Goal: Information Seeking & Learning: Learn about a topic

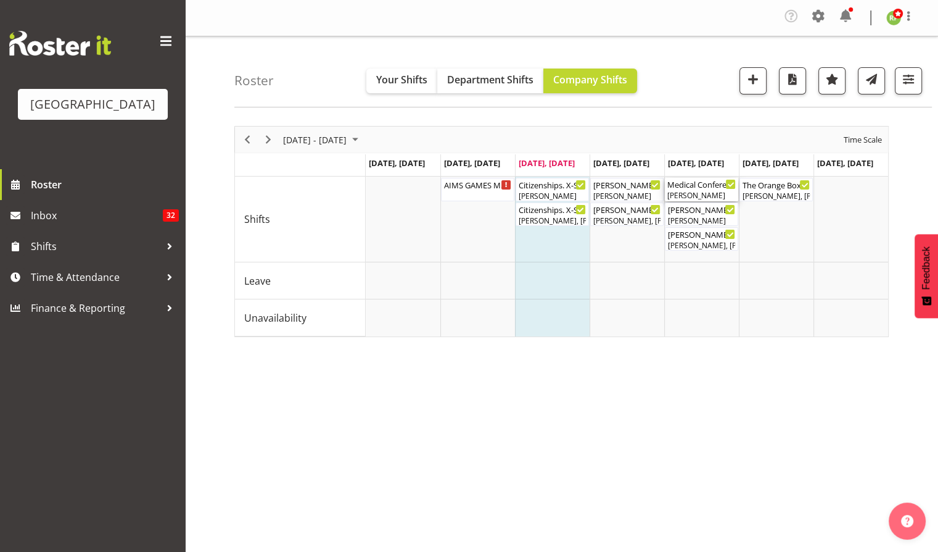
click at [695, 190] on div "[PERSON_NAME]" at bounding box center [702, 195] width 68 height 11
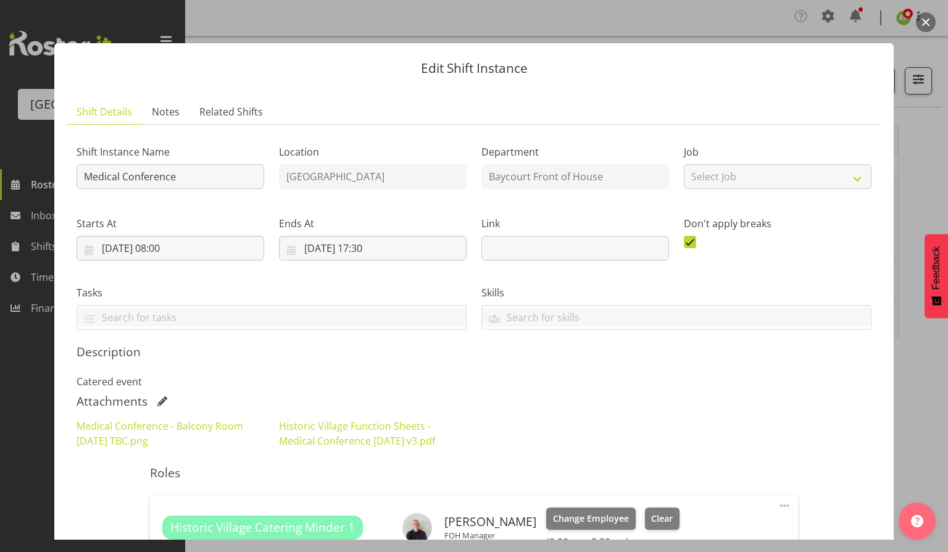
scroll to position [115, 0]
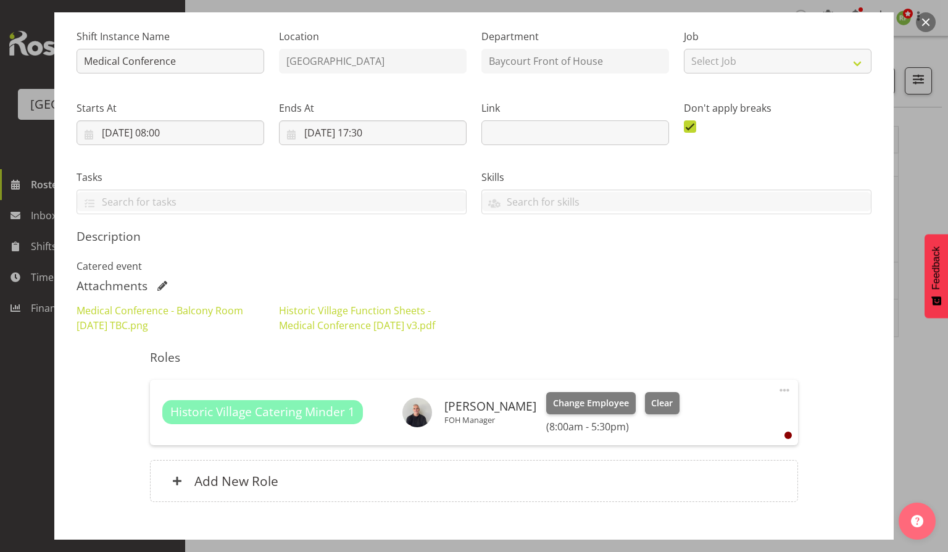
click at [925, 21] on button "button" at bounding box center [926, 22] width 20 height 20
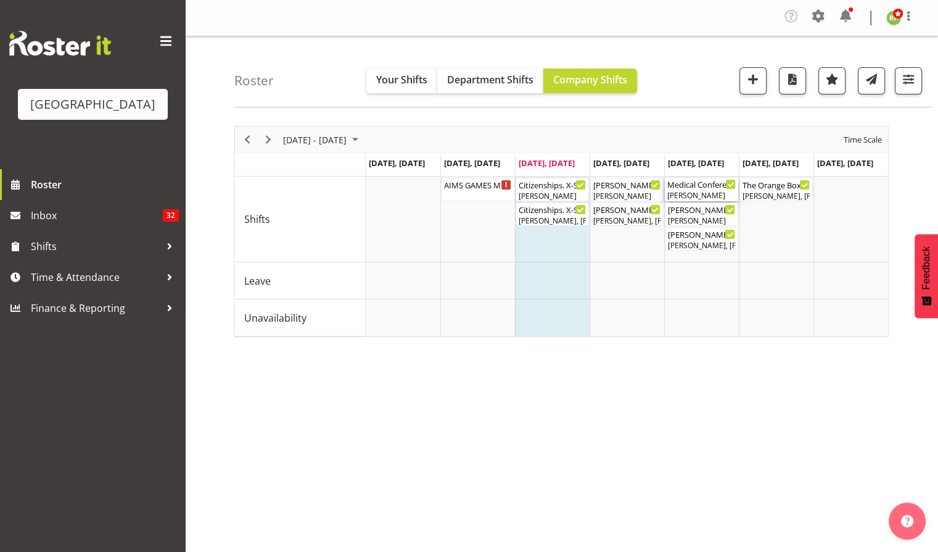
click at [710, 184] on div "Medical Conference ( 08:00 AM - 05:30 PM )" at bounding box center [702, 184] width 68 height 12
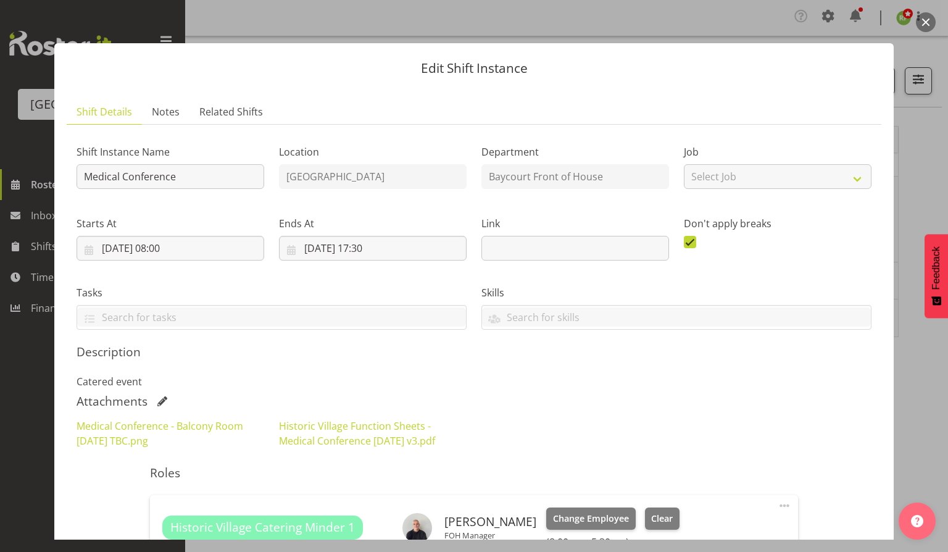
click at [925, 19] on button "button" at bounding box center [926, 22] width 20 height 20
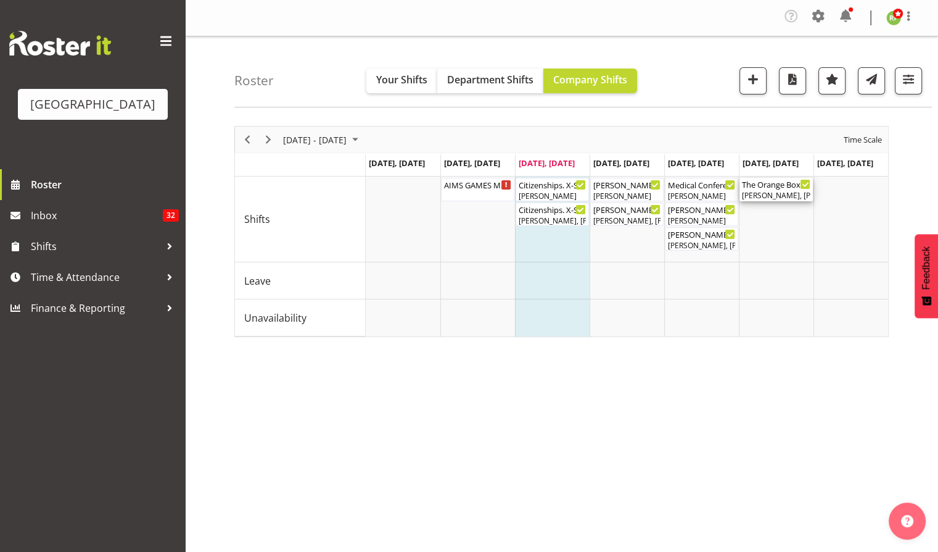
click at [784, 198] on div "[PERSON_NAME], [PERSON_NAME]" at bounding box center [776, 195] width 68 height 11
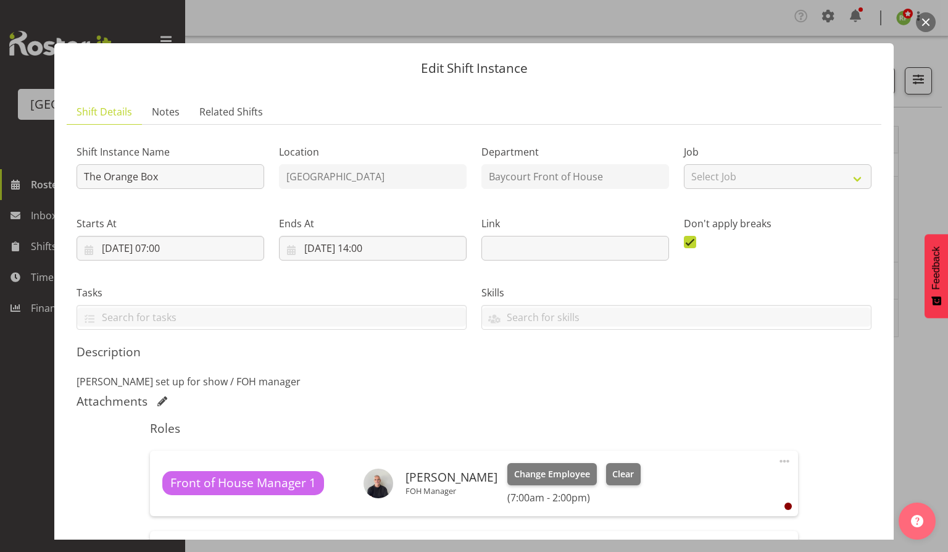
click at [929, 21] on button "button" at bounding box center [926, 22] width 20 height 20
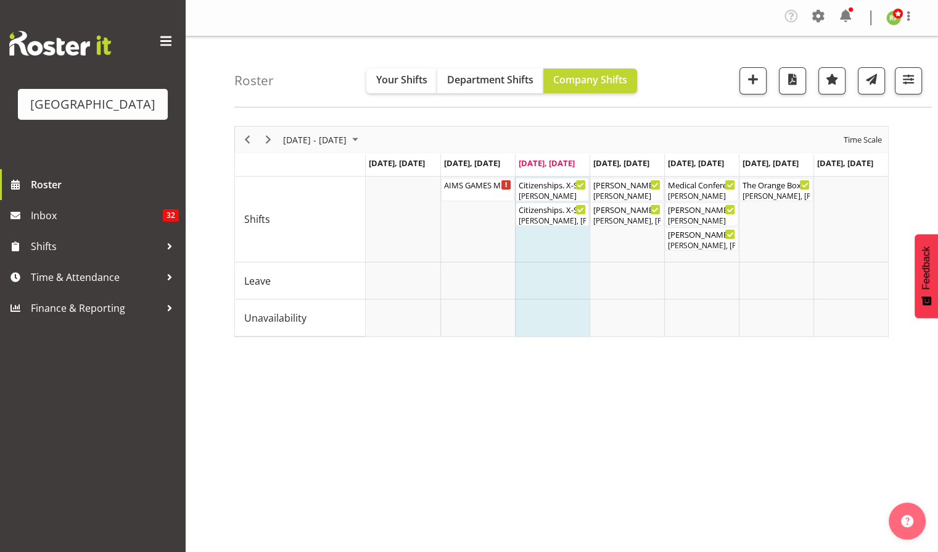
click at [707, 48] on div "Roster Your Shifts Department Shifts Company Shifts All Locations [GEOGRAPHIC_D…" at bounding box center [583, 71] width 698 height 71
click at [248, 137] on span "Previous" at bounding box center [247, 139] width 15 height 15
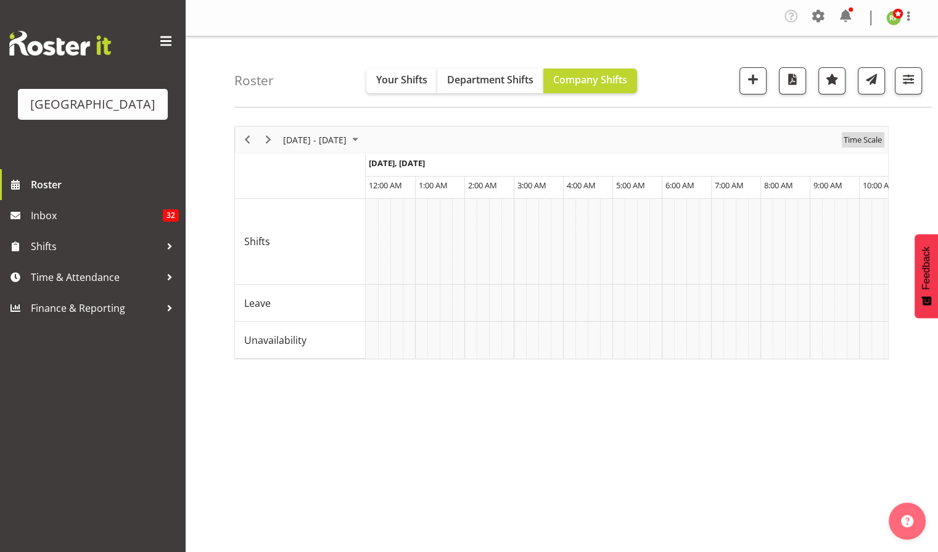
click at [871, 142] on span "Time Scale" at bounding box center [863, 139] width 41 height 15
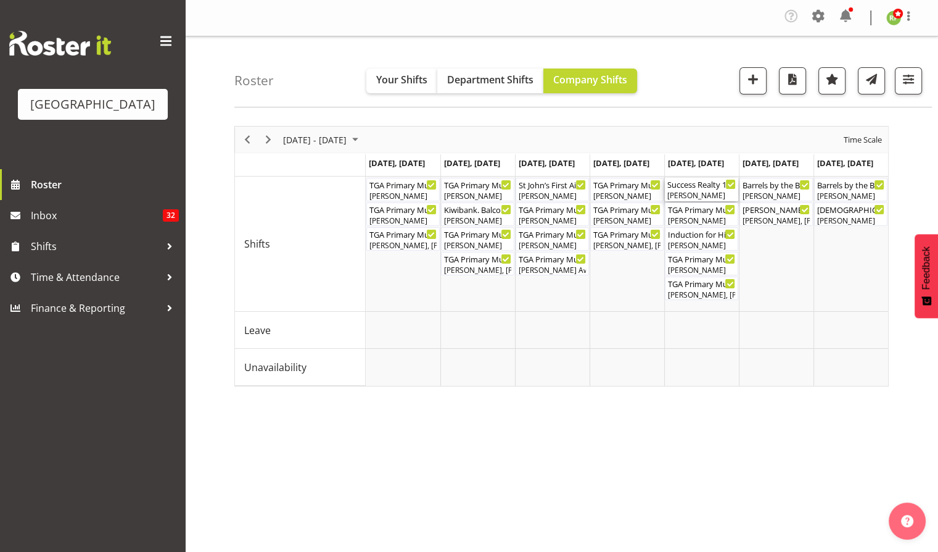
click at [694, 192] on div "[PERSON_NAME]" at bounding box center [702, 195] width 68 height 11
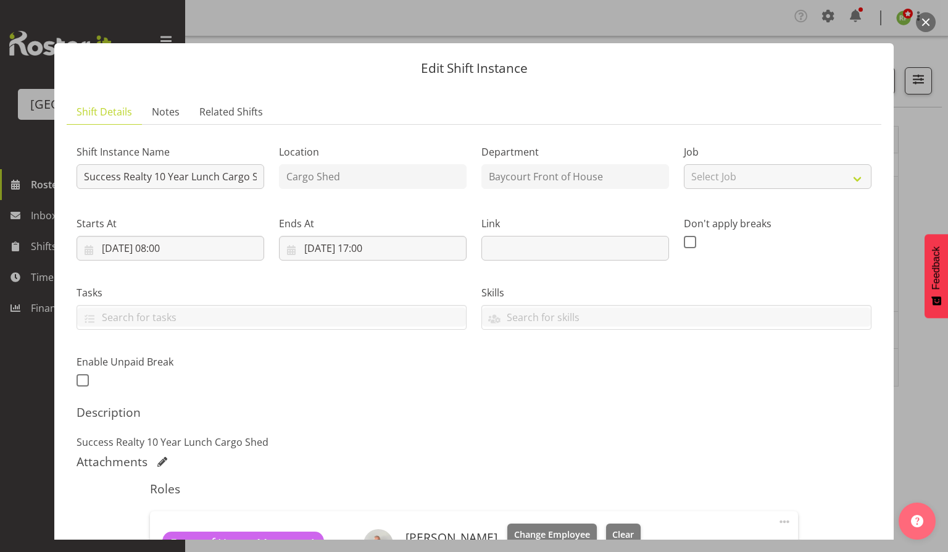
click at [927, 26] on button "button" at bounding box center [926, 22] width 20 height 20
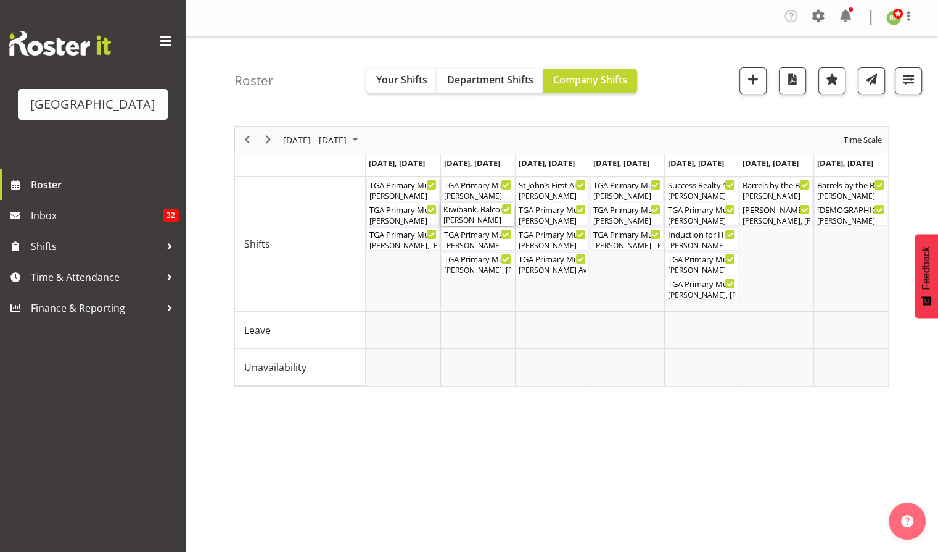
click at [476, 218] on div "[PERSON_NAME]" at bounding box center [478, 220] width 68 height 11
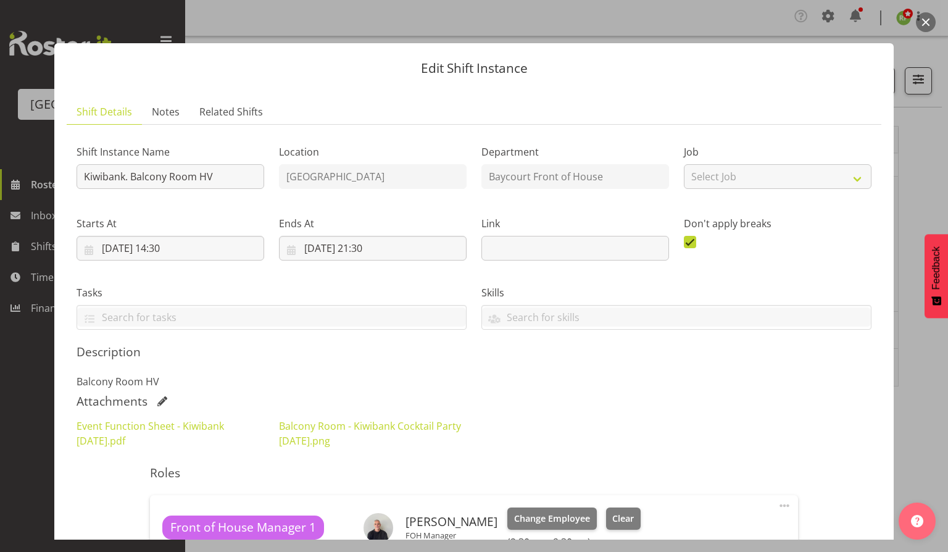
scroll to position [125, 0]
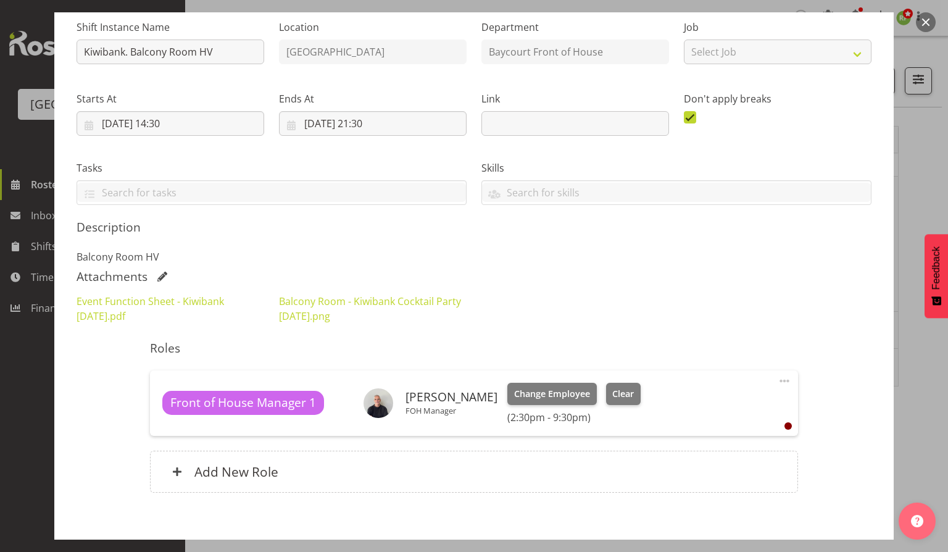
click at [927, 19] on button "button" at bounding box center [926, 22] width 20 height 20
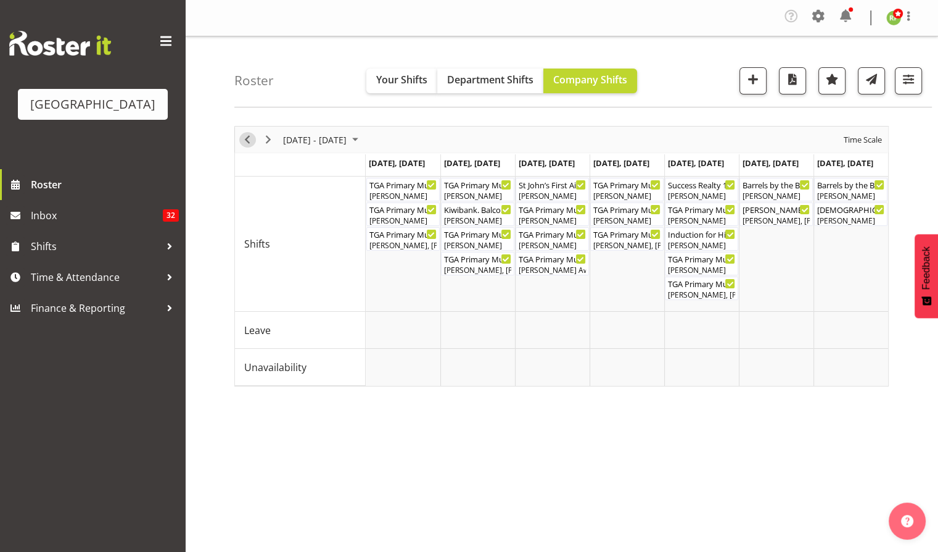
click at [247, 134] on span "Previous" at bounding box center [247, 139] width 15 height 15
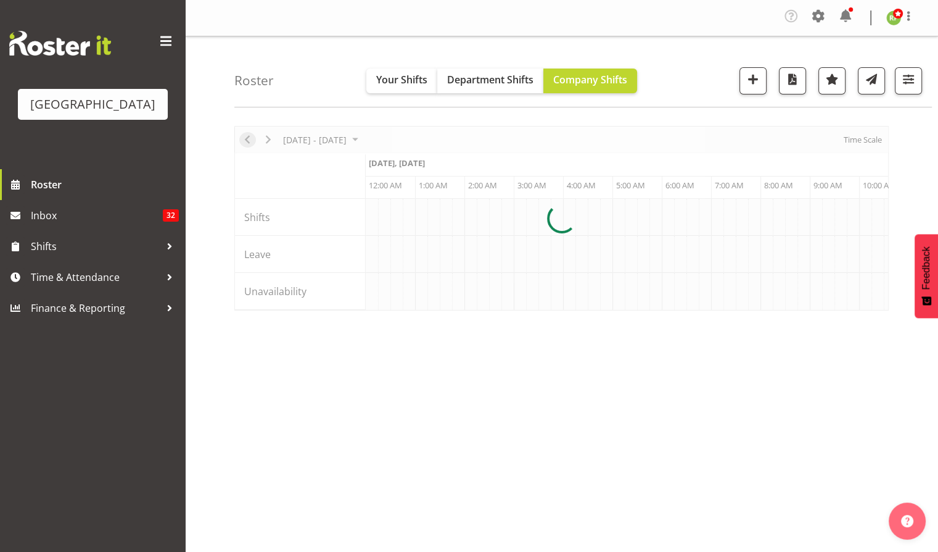
click at [247, 134] on div at bounding box center [561, 218] width 655 height 184
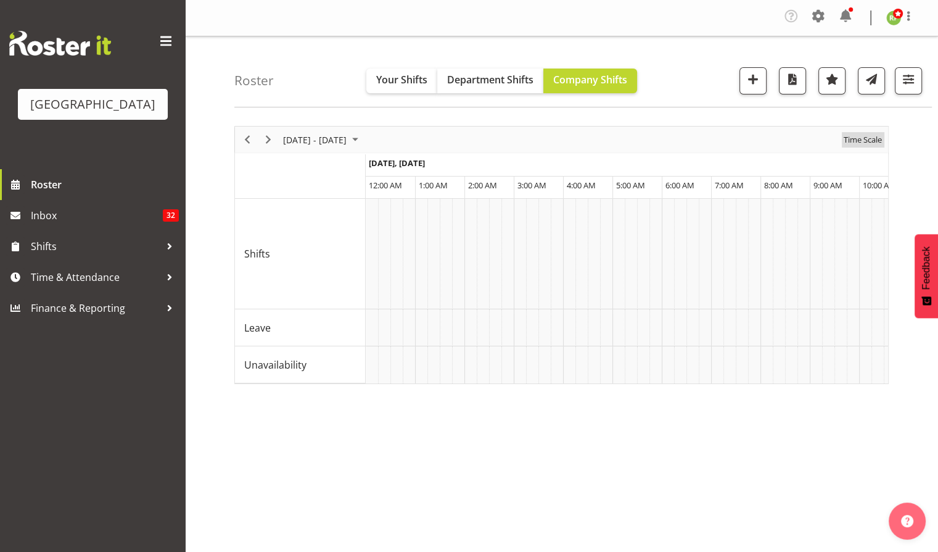
click at [869, 139] on span "Time Scale" at bounding box center [863, 139] width 41 height 15
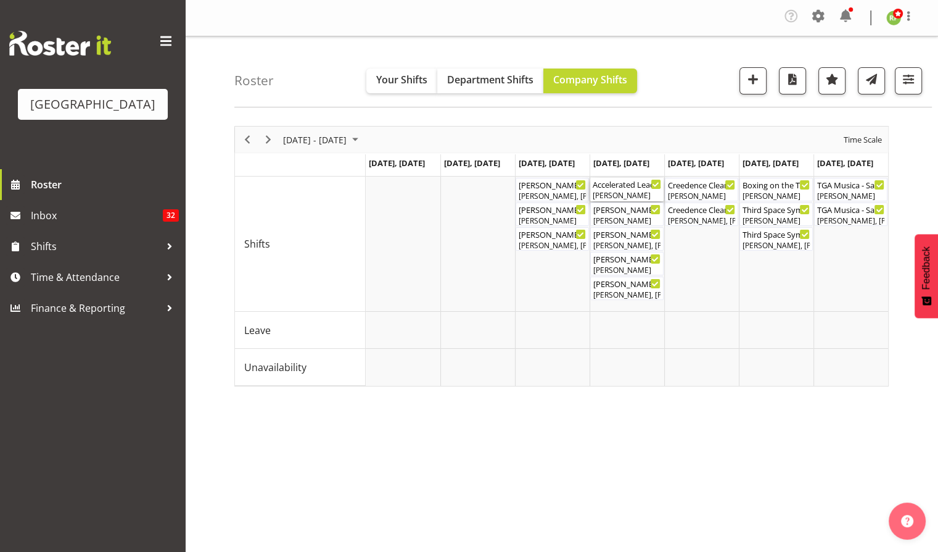
click at [609, 196] on div "[PERSON_NAME]" at bounding box center [627, 195] width 68 height 11
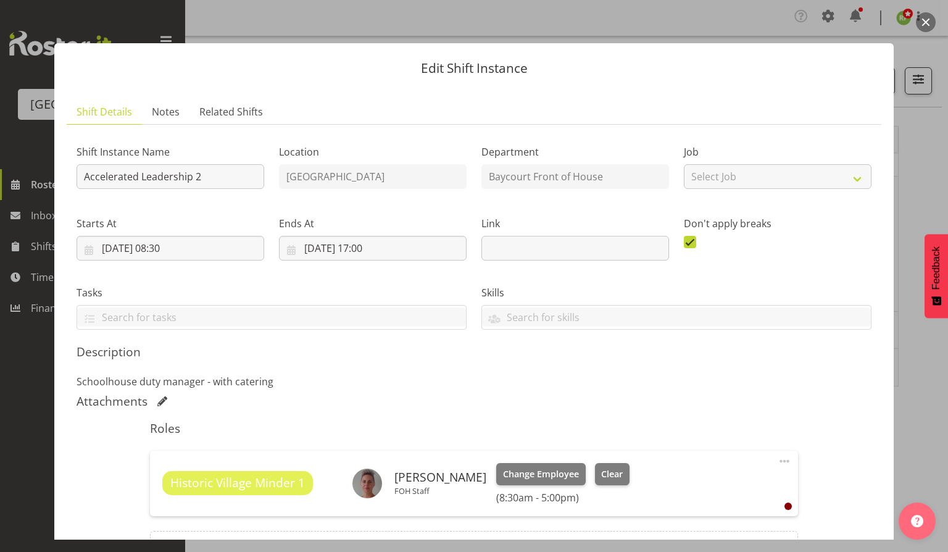
click at [927, 21] on button "button" at bounding box center [926, 22] width 20 height 20
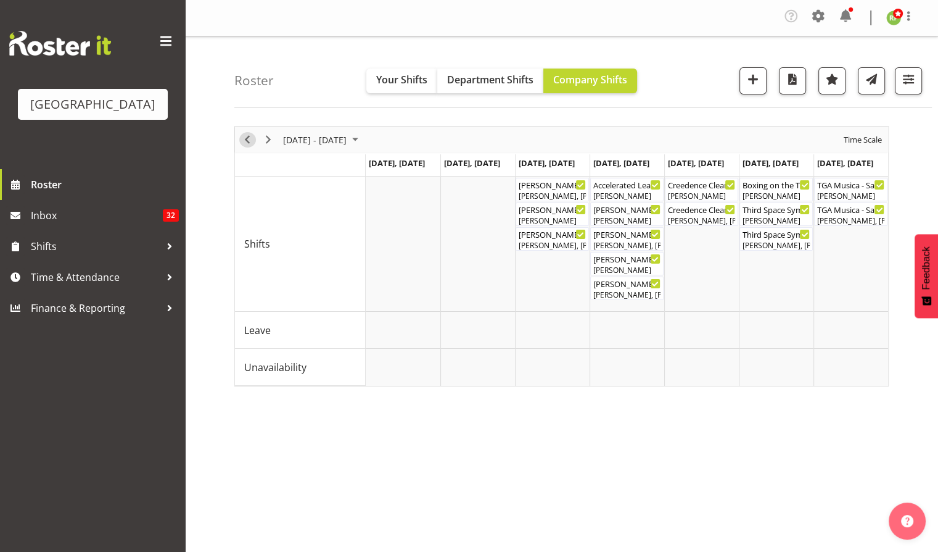
click at [248, 137] on span "Previous" at bounding box center [247, 139] width 15 height 15
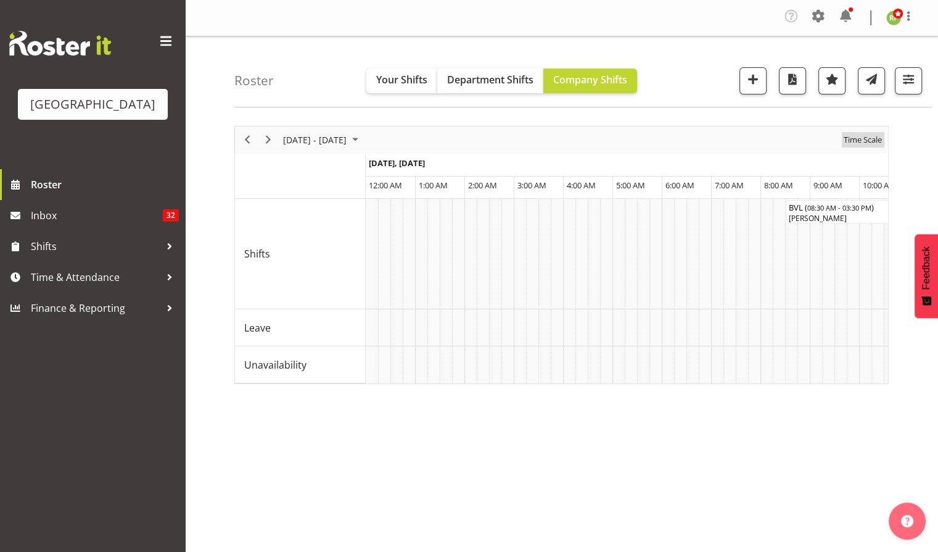
click at [870, 142] on span "Time Scale" at bounding box center [863, 139] width 41 height 15
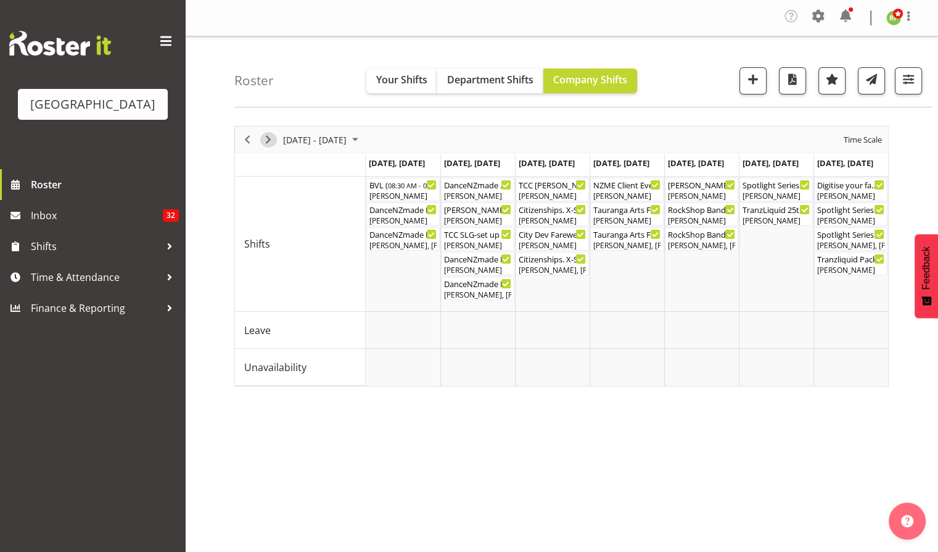
click at [270, 136] on span "Next" at bounding box center [268, 139] width 15 height 15
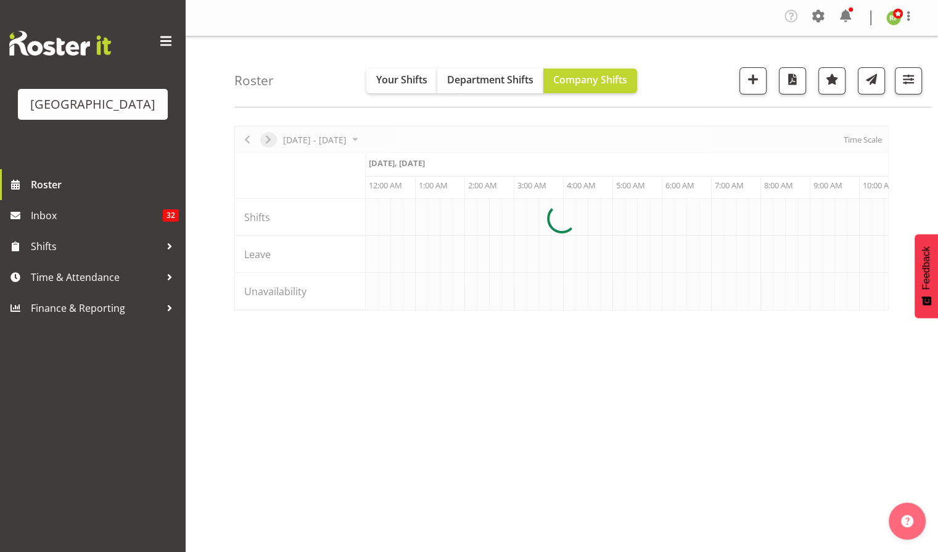
click at [270, 136] on div at bounding box center [561, 218] width 655 height 184
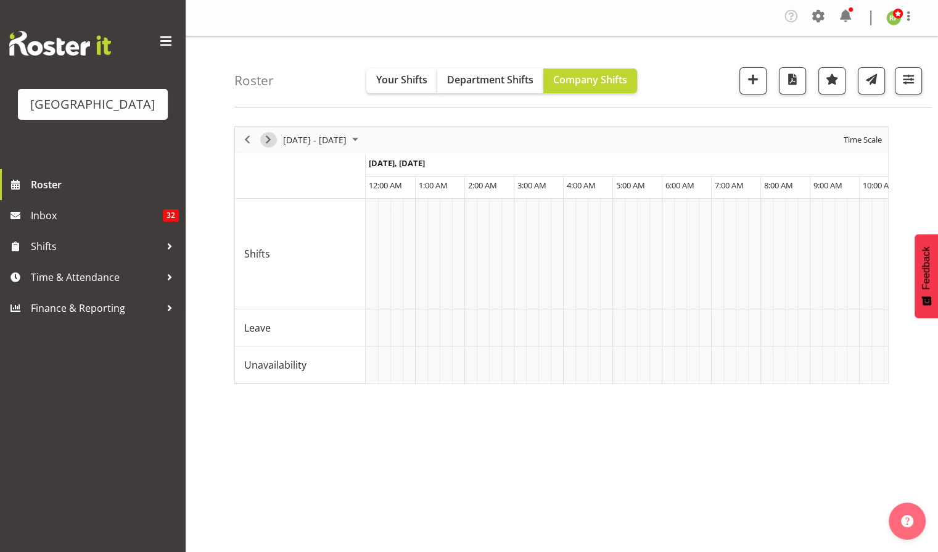
click at [265, 141] on span "Next" at bounding box center [268, 139] width 15 height 15
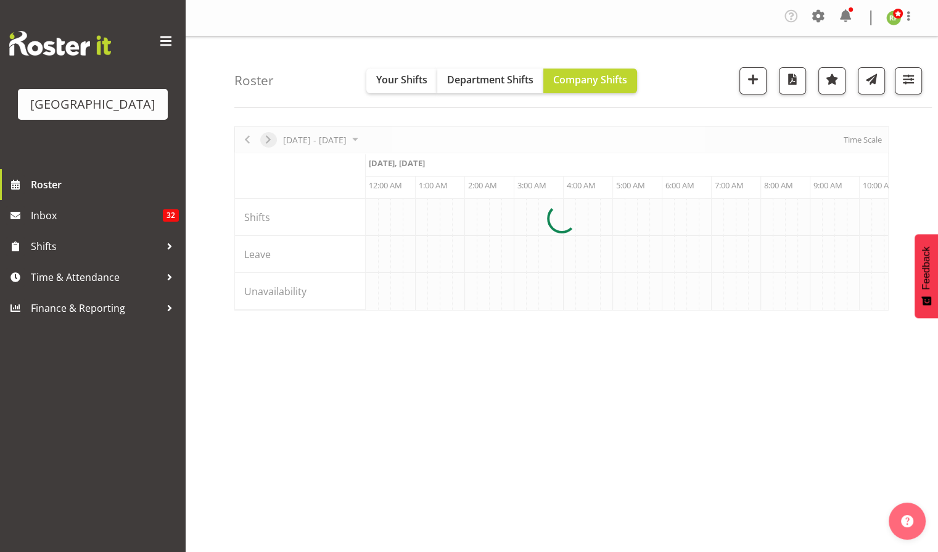
click at [265, 141] on div at bounding box center [561, 218] width 655 height 184
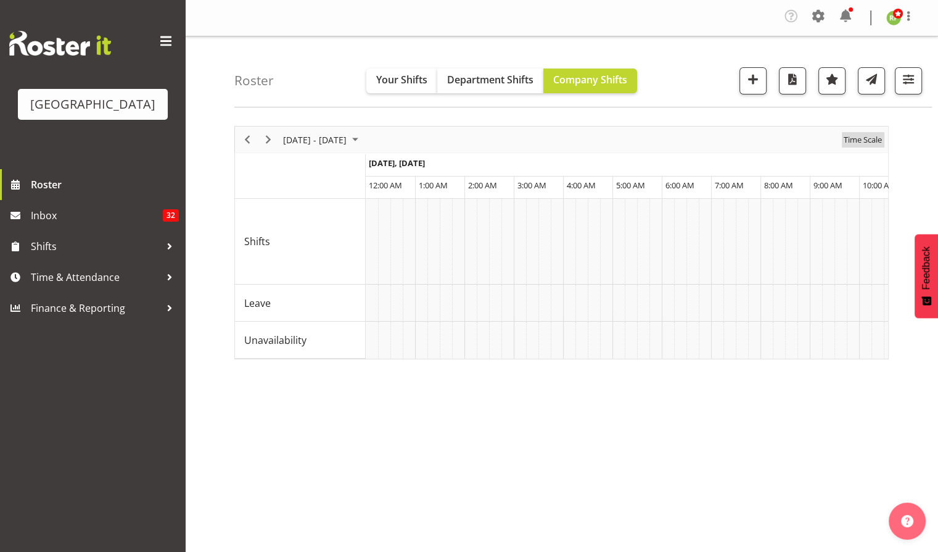
click at [844, 134] on span "Time Scale" at bounding box center [863, 139] width 41 height 15
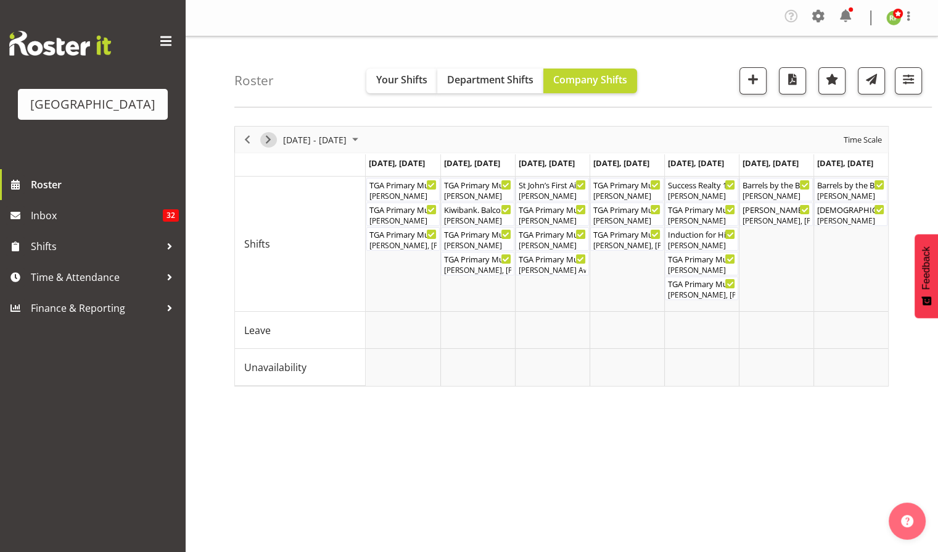
click at [269, 136] on span "Next" at bounding box center [268, 139] width 15 height 15
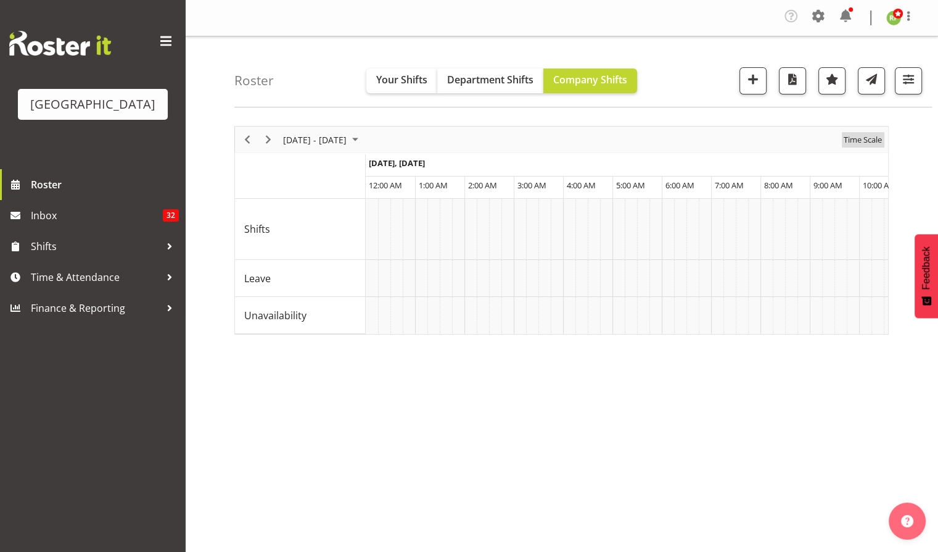
click at [874, 139] on span "Time Scale" at bounding box center [863, 139] width 41 height 15
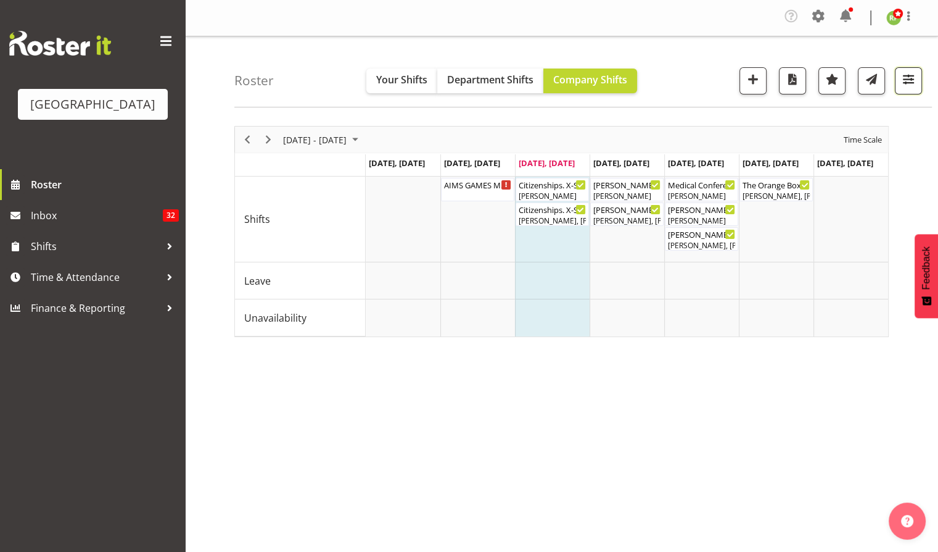
click at [913, 78] on span "button" at bounding box center [909, 79] width 16 height 16
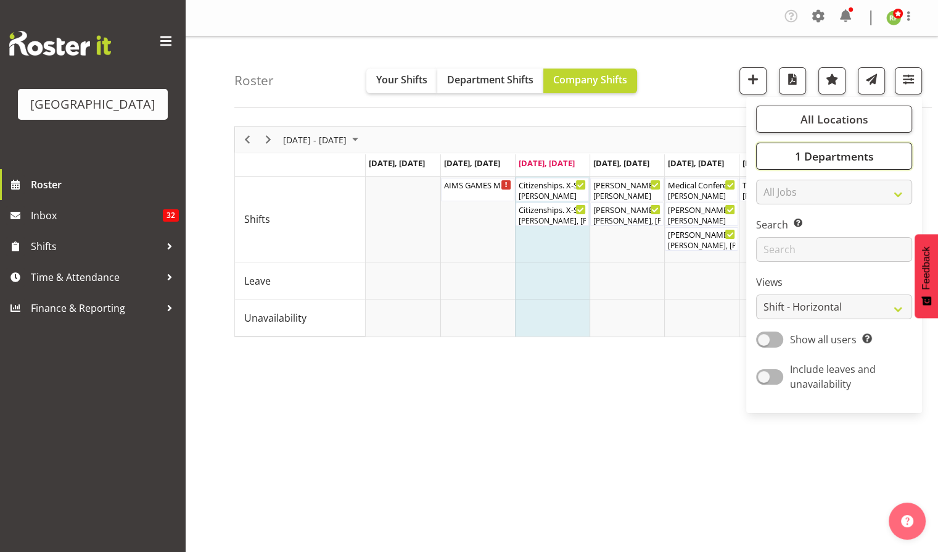
click at [837, 163] on span "1 Departments" at bounding box center [834, 156] width 79 height 15
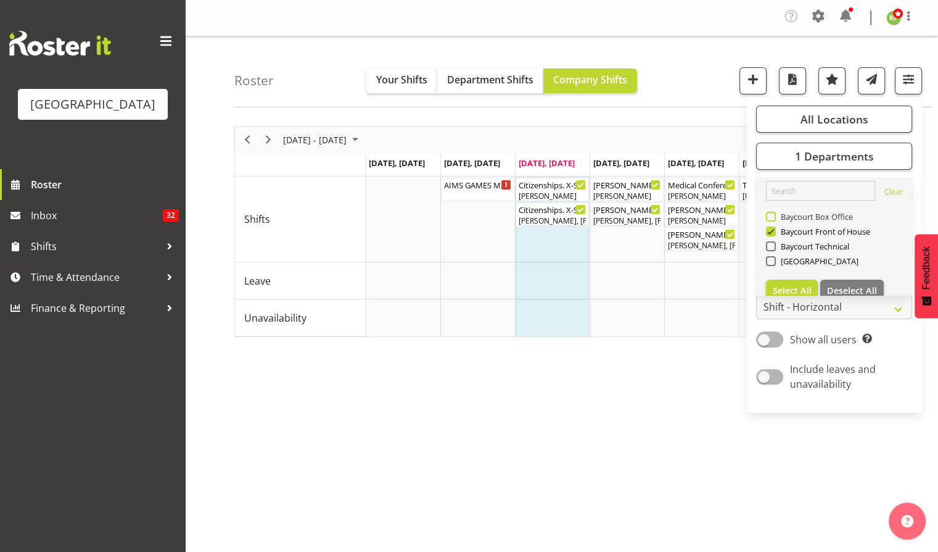
click at [790, 219] on span "Baycourt Box Office" at bounding box center [815, 217] width 78 height 10
click at [774, 219] on input "Baycourt Box Office" at bounding box center [770, 217] width 8 height 8
checkbox input "true"
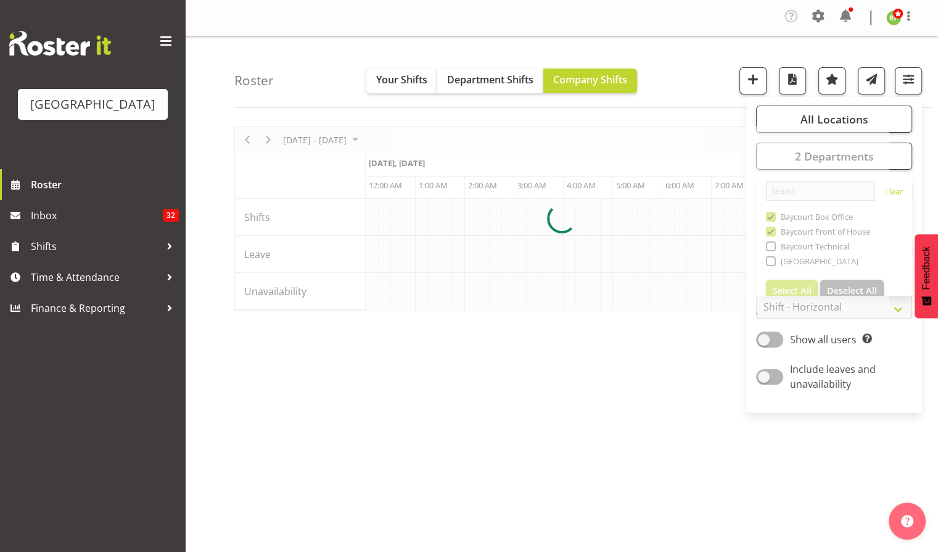
click at [706, 88] on div "Roster Your Shifts Department Shifts Company Shifts All Locations [GEOGRAPHIC_D…" at bounding box center [583, 71] width 698 height 71
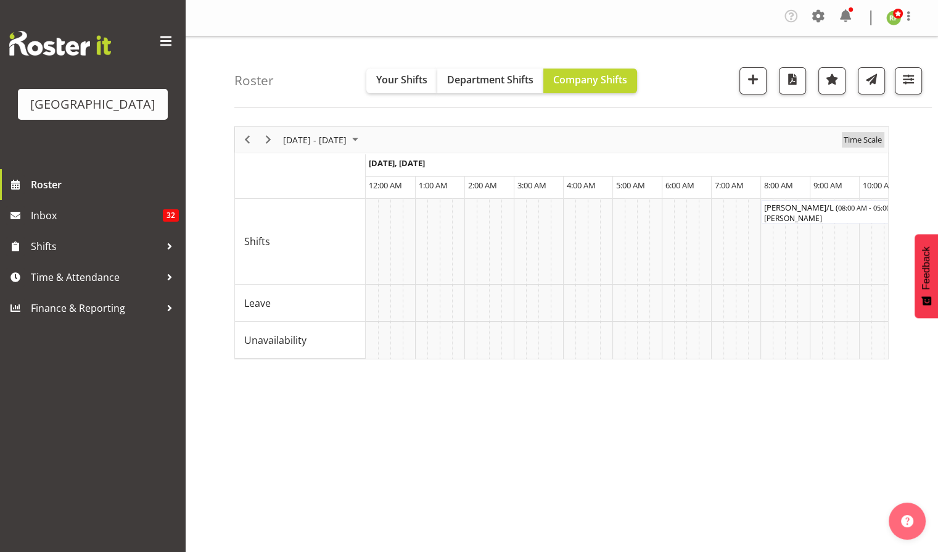
click at [864, 143] on span "Time Scale" at bounding box center [863, 139] width 41 height 15
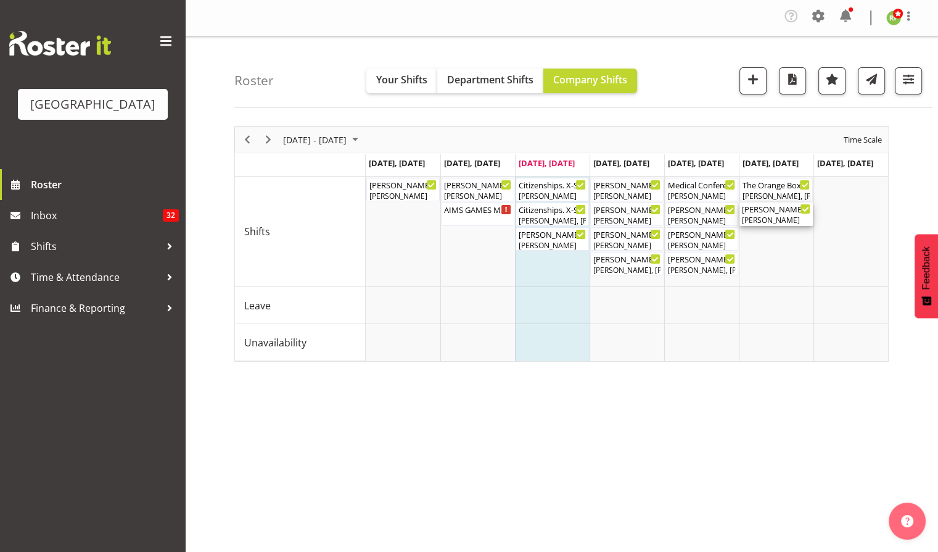
click at [780, 207] on div "[PERSON_NAME] - The Orange Box - Ticketing Box Office ( 09:30 AM - 11:30 AM )" at bounding box center [776, 208] width 68 height 12
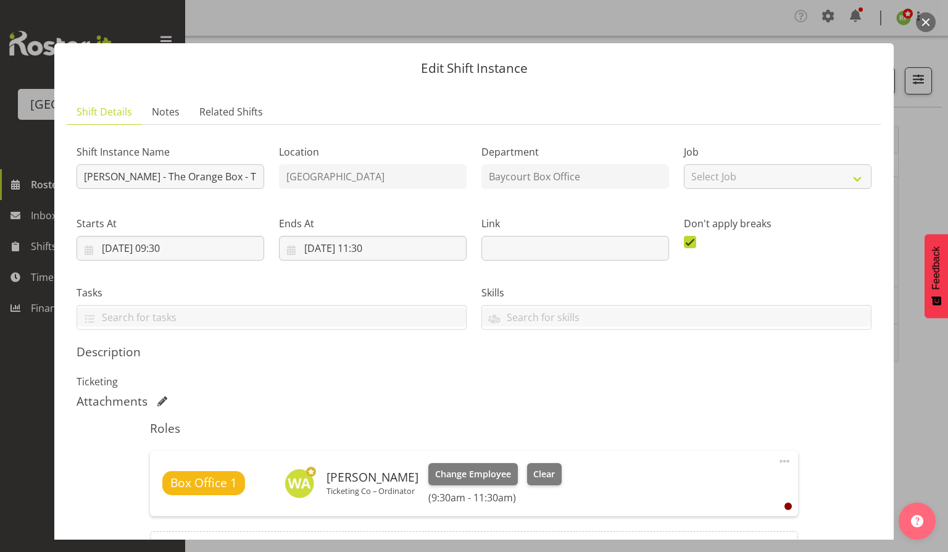
click at [929, 23] on button "button" at bounding box center [926, 22] width 20 height 20
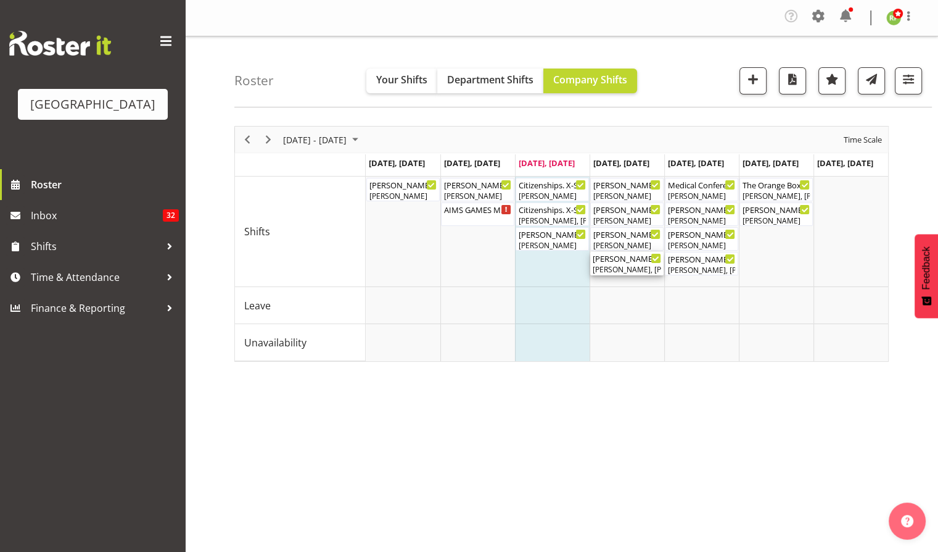
click at [634, 268] on div "[PERSON_NAME], [PERSON_NAME], [PERSON_NAME], [PERSON_NAME], [PERSON_NAME], [PER…" at bounding box center [627, 269] width 68 height 11
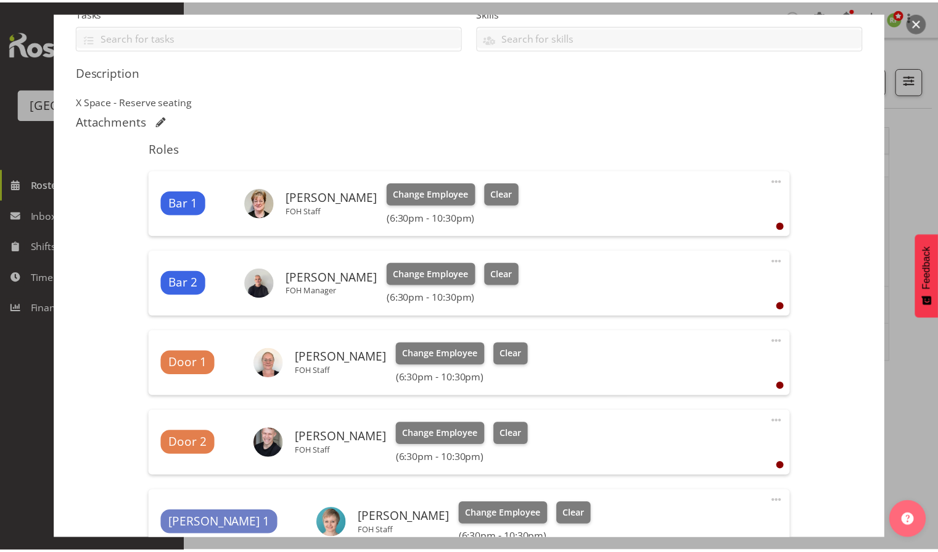
scroll to position [281, 0]
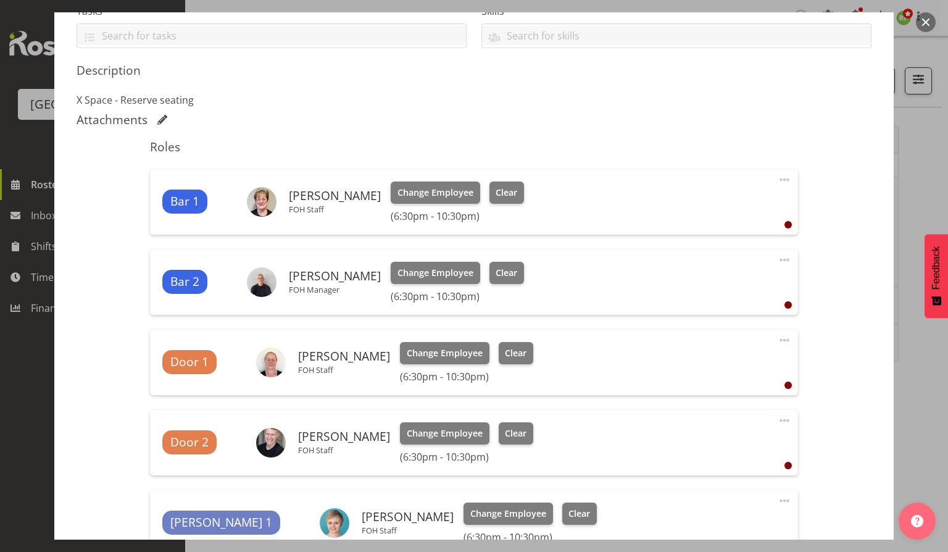
click at [923, 16] on button "button" at bounding box center [926, 22] width 20 height 20
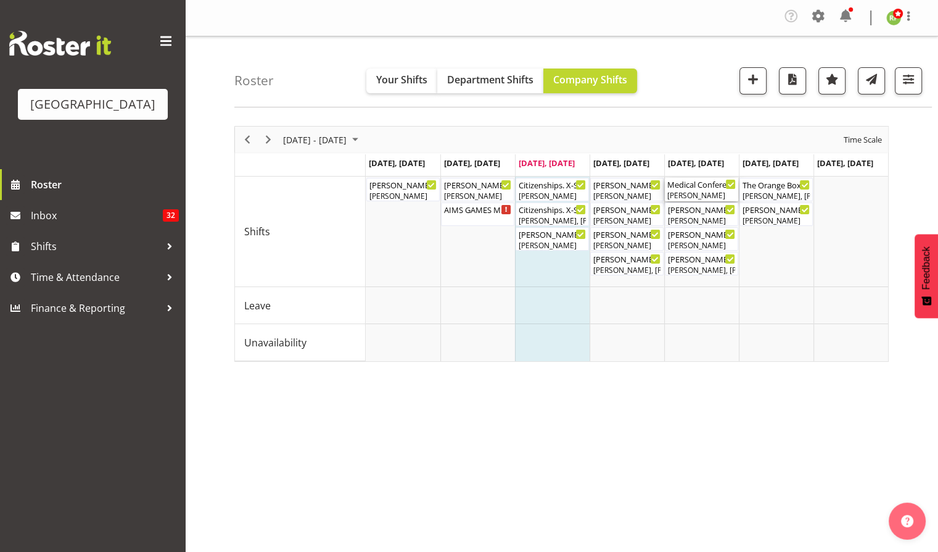
click at [689, 196] on div "[PERSON_NAME]" at bounding box center [702, 195] width 68 height 11
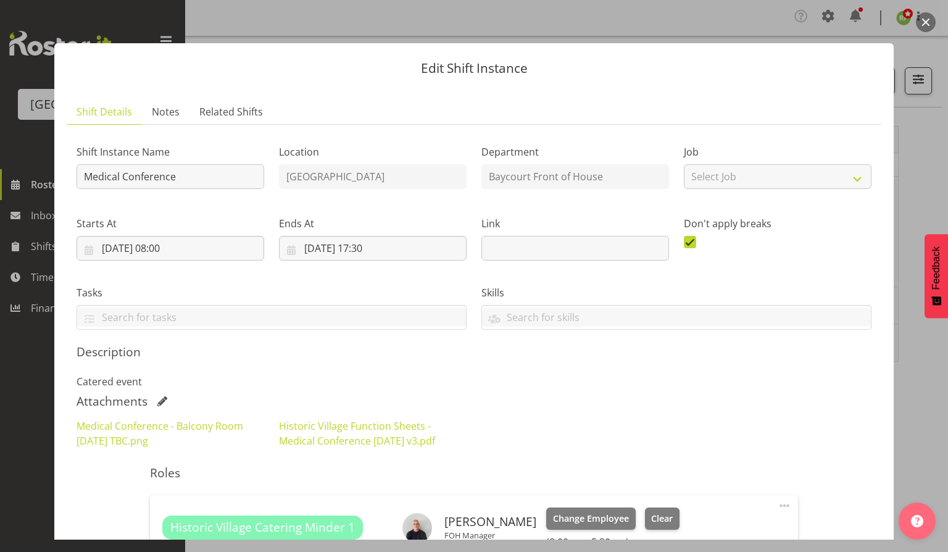
click at [932, 19] on button "button" at bounding box center [926, 22] width 20 height 20
